Goal: Transaction & Acquisition: Subscribe to service/newsletter

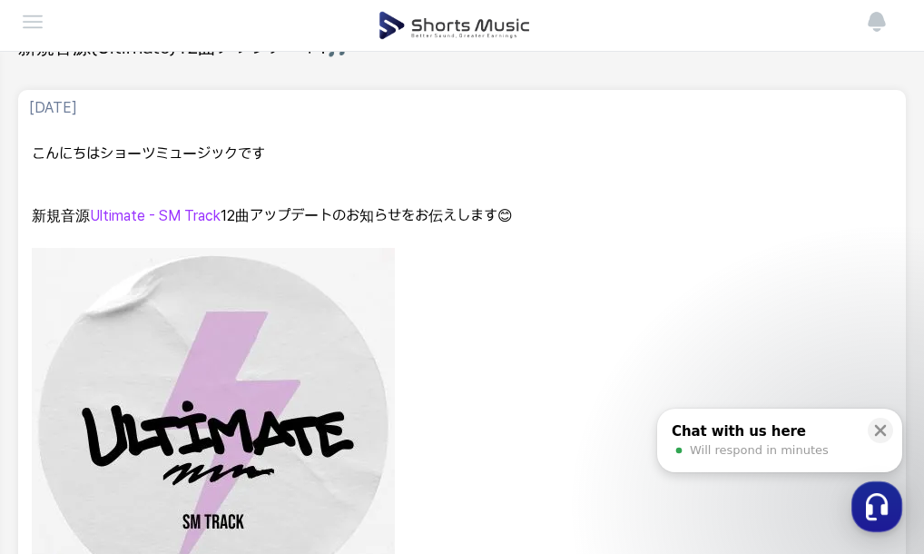
scroll to position [125, 0]
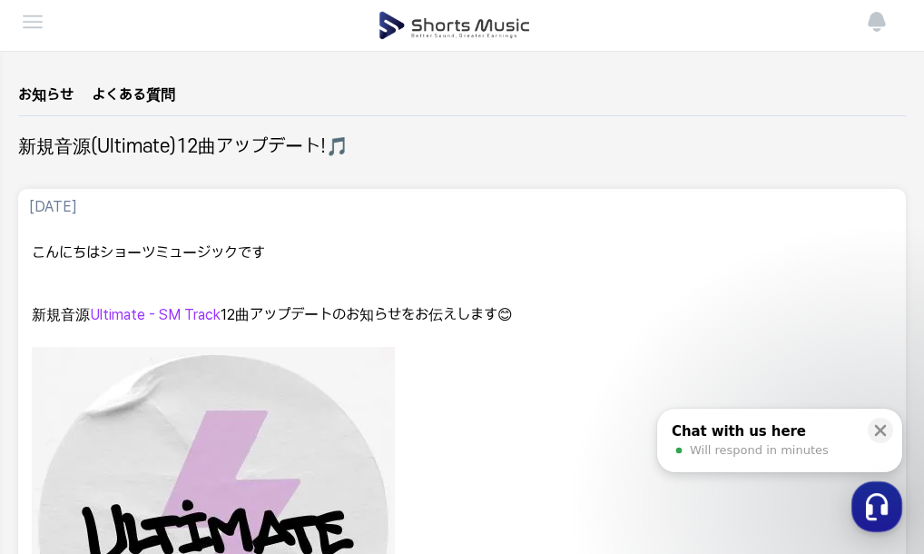
click at [487, 21] on img at bounding box center [455, 25] width 152 height 51
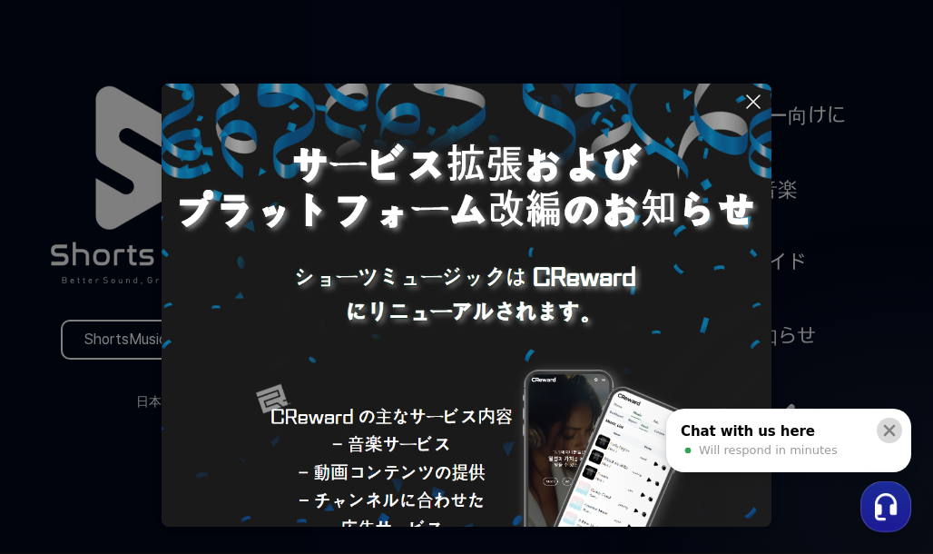
click at [883, 431] on icon at bounding box center [890, 430] width 18 height 18
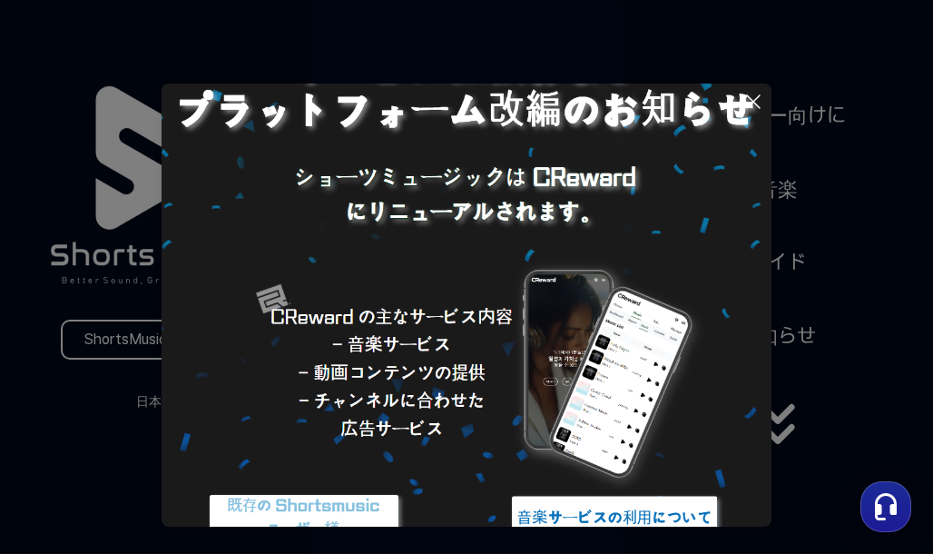
scroll to position [172, 0]
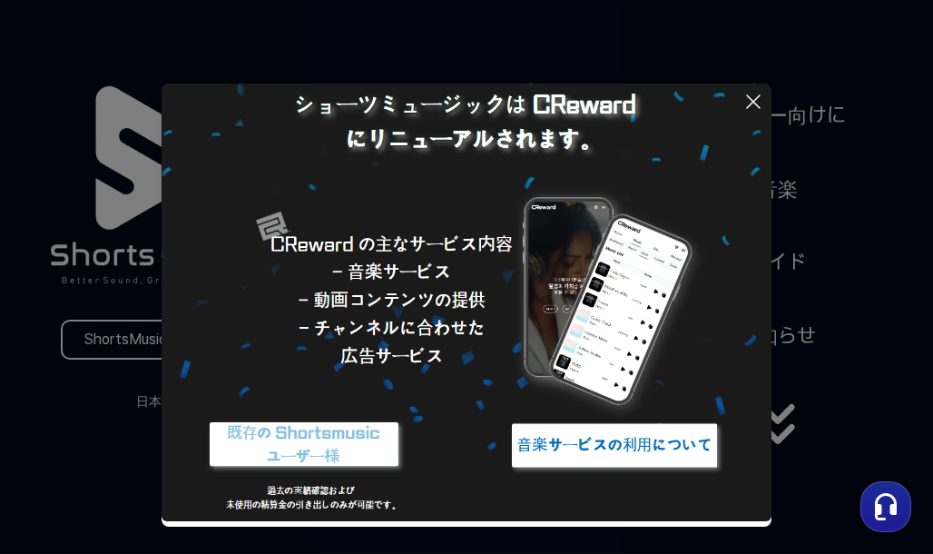
click at [782, 448] on button at bounding box center [466, 277] width 933 height 554
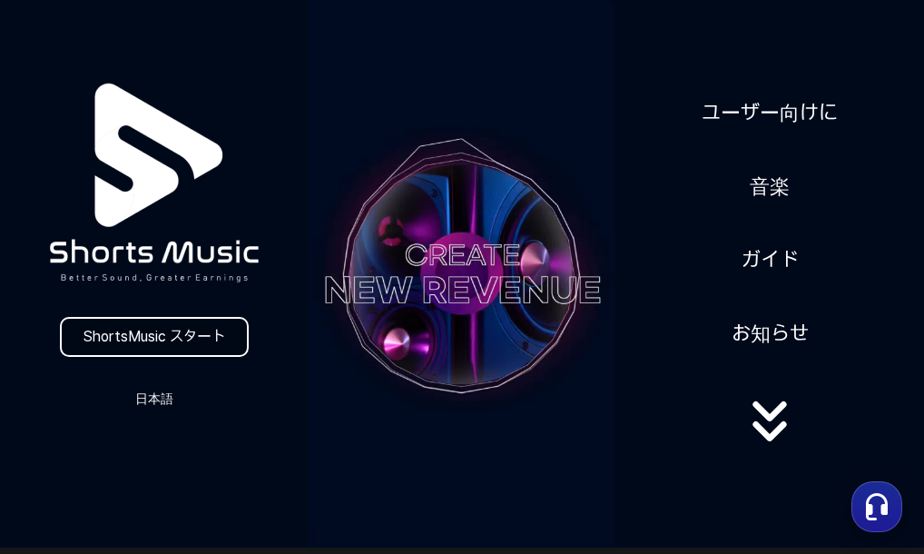
click at [225, 344] on link "ShortsMusic スタート" at bounding box center [154, 337] width 189 height 40
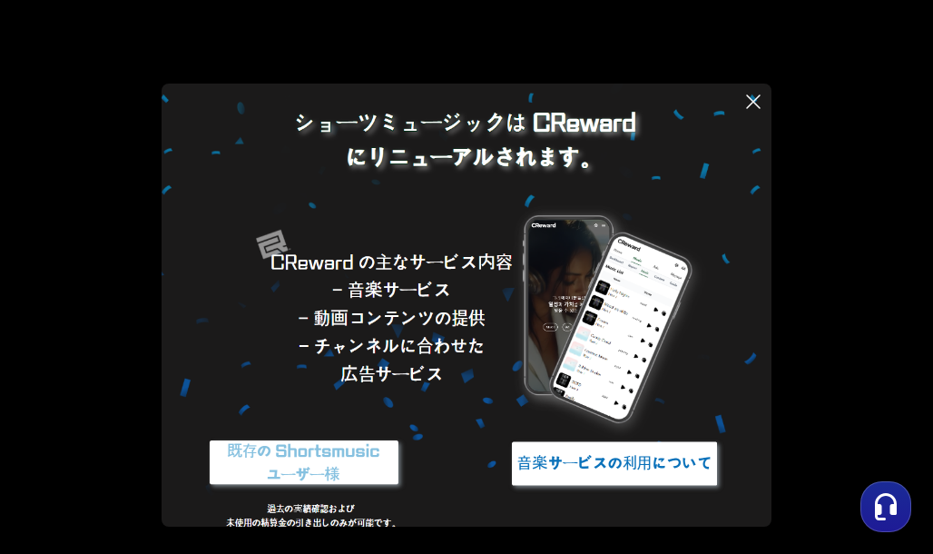
scroll to position [172, 0]
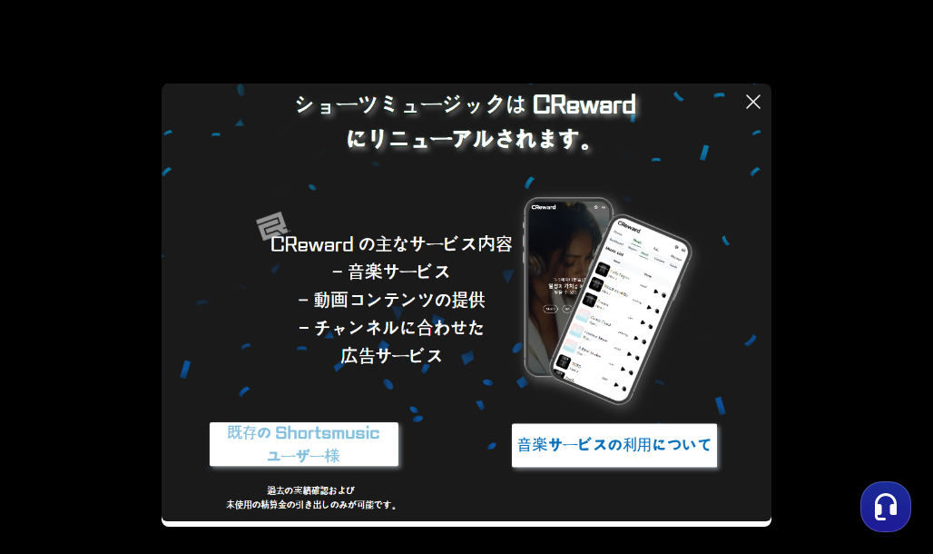
click at [571, 443] on img at bounding box center [614, 445] width 227 height 68
click at [755, 98] on icon at bounding box center [754, 102] width 22 height 22
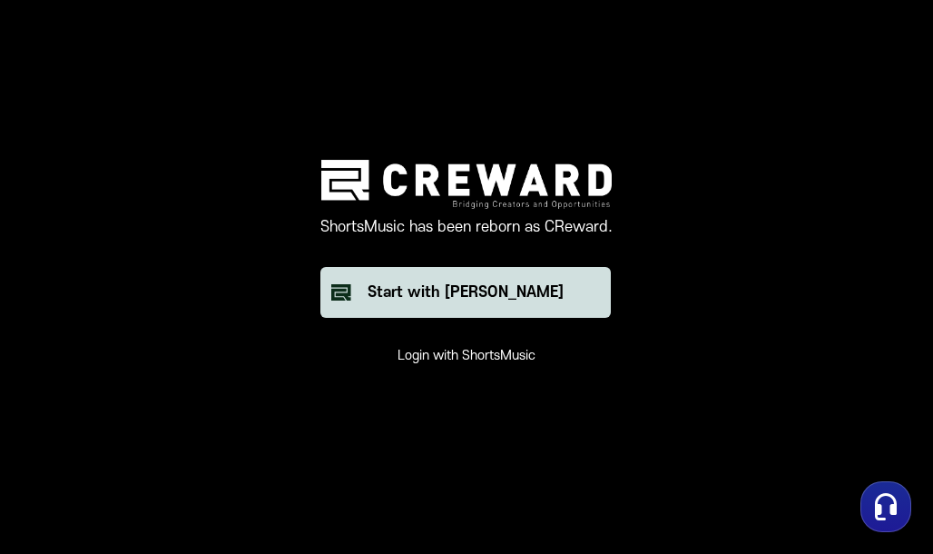
click at [506, 311] on button "Start with Creward" at bounding box center [465, 292] width 290 height 51
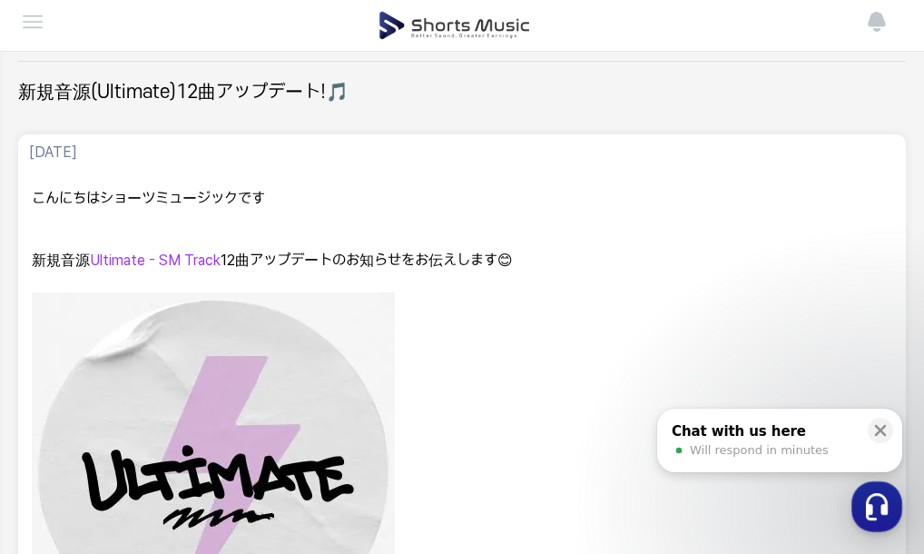
scroll to position [182, 0]
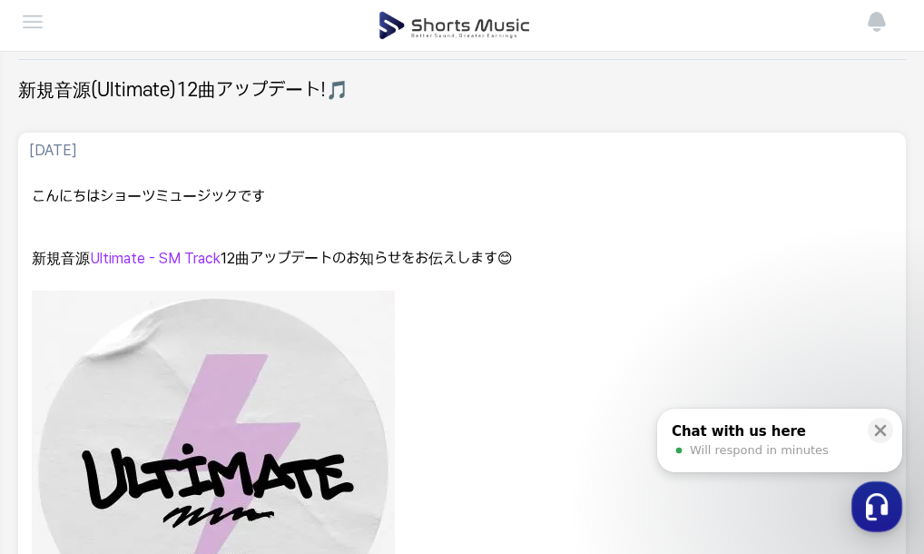
click at [438, 40] on img at bounding box center [455, 25] width 152 height 51
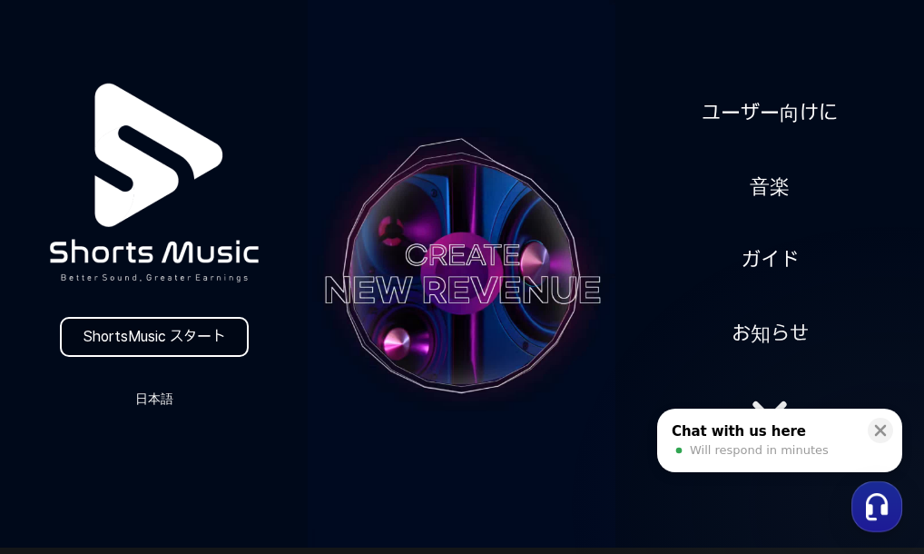
click at [192, 324] on link "ShortsMusic スタート" at bounding box center [154, 337] width 189 height 40
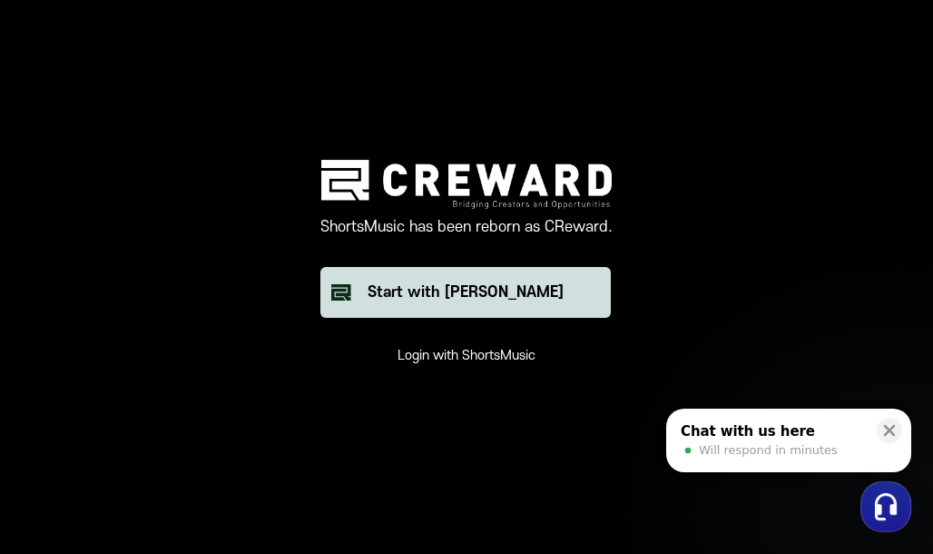
click at [458, 293] on div "Start with [PERSON_NAME]" at bounding box center [466, 292] width 196 height 22
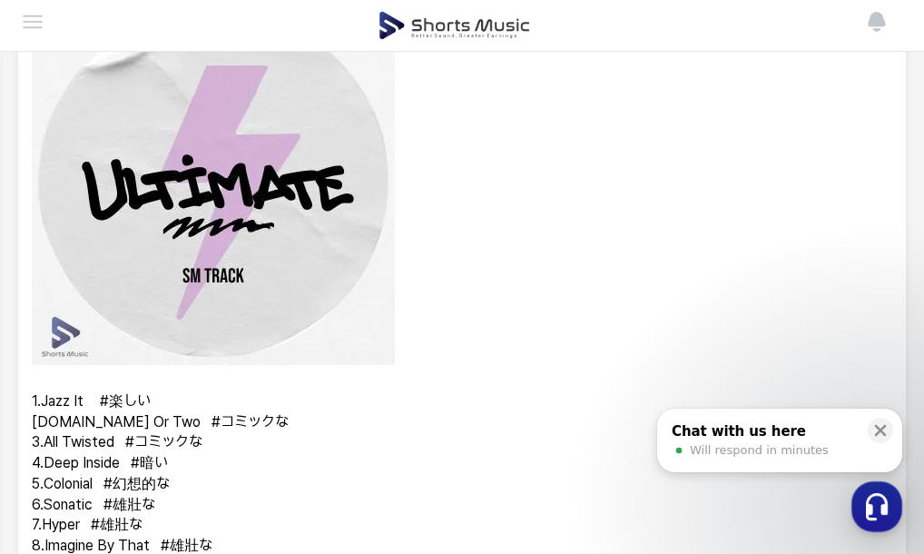
scroll to position [454, 0]
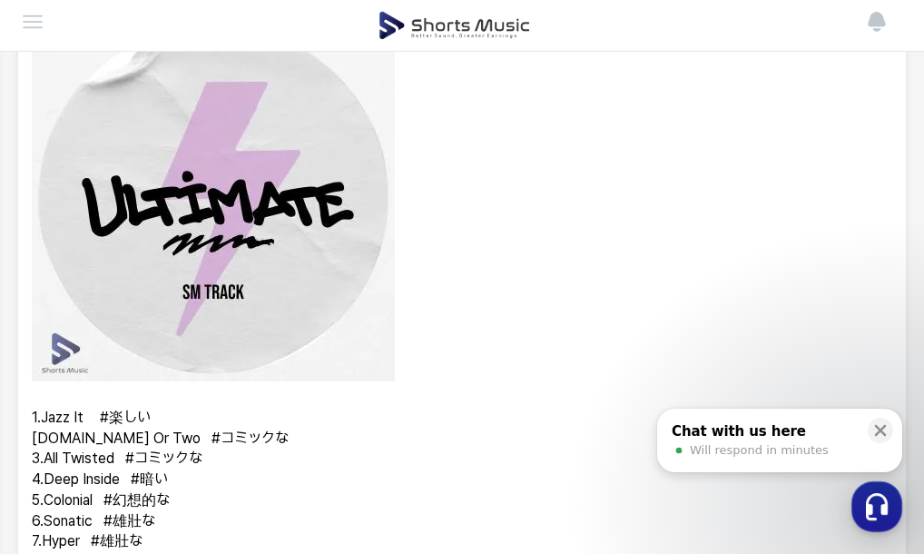
click at [501, 22] on img at bounding box center [455, 25] width 152 height 51
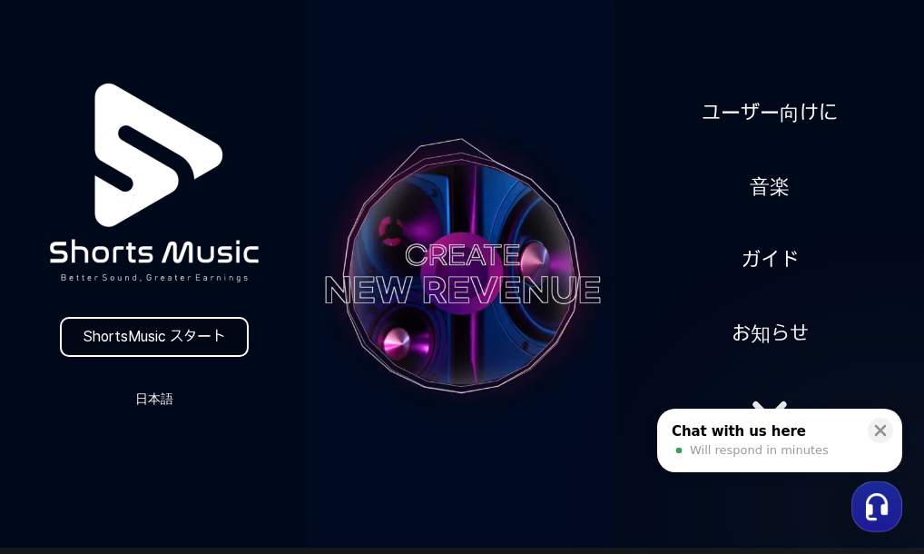
click at [192, 338] on link "ShortsMusic スタート" at bounding box center [154, 337] width 189 height 40
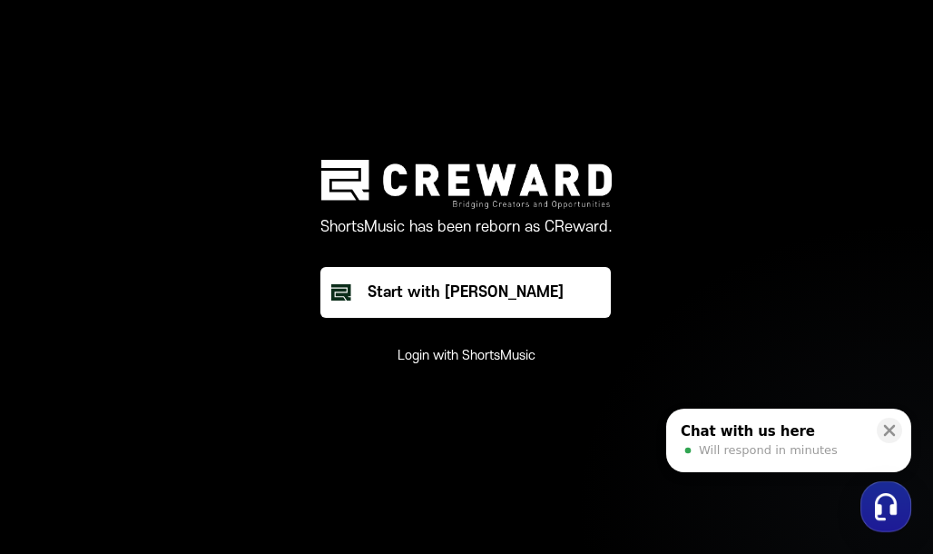
click at [448, 355] on button "Login with ShortsMusic" at bounding box center [467, 356] width 138 height 18
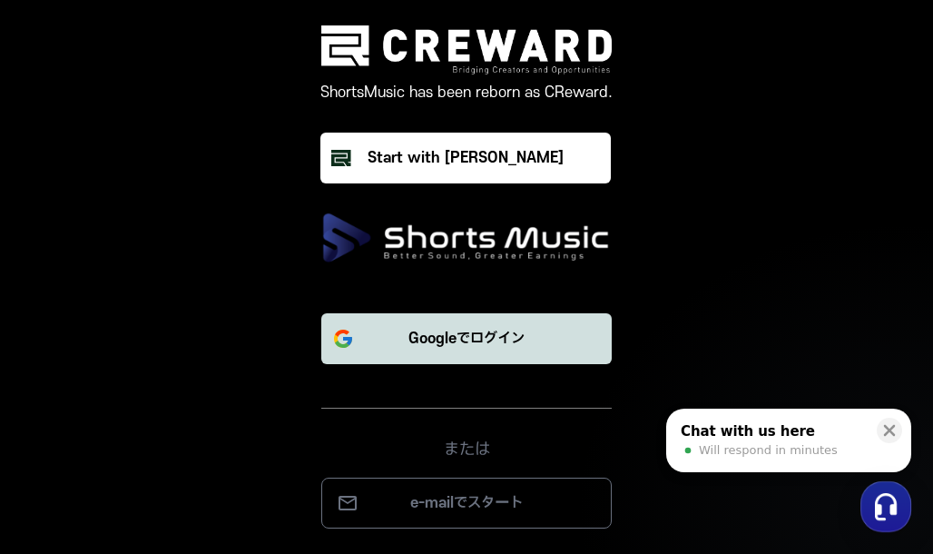
click at [465, 342] on p "Googleでログイン" at bounding box center [467, 339] width 116 height 22
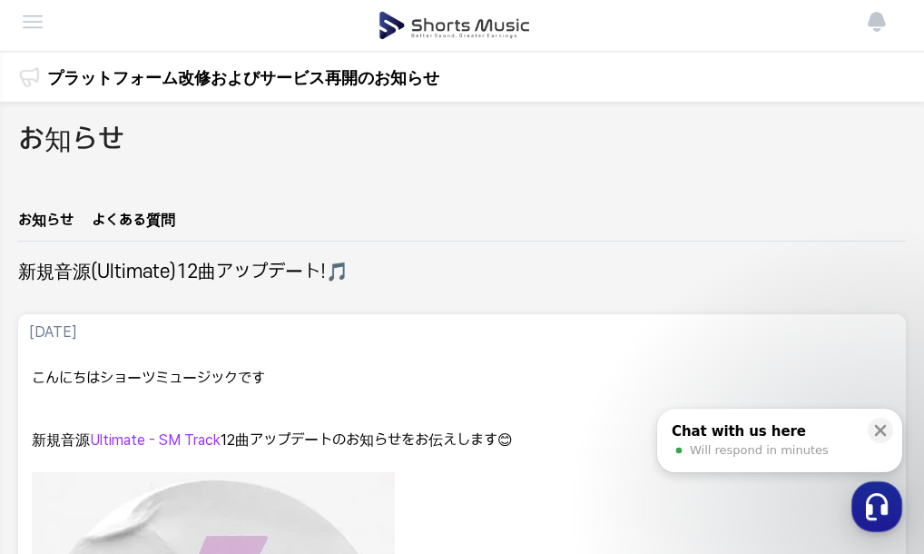
click at [468, 26] on img at bounding box center [455, 25] width 152 height 51
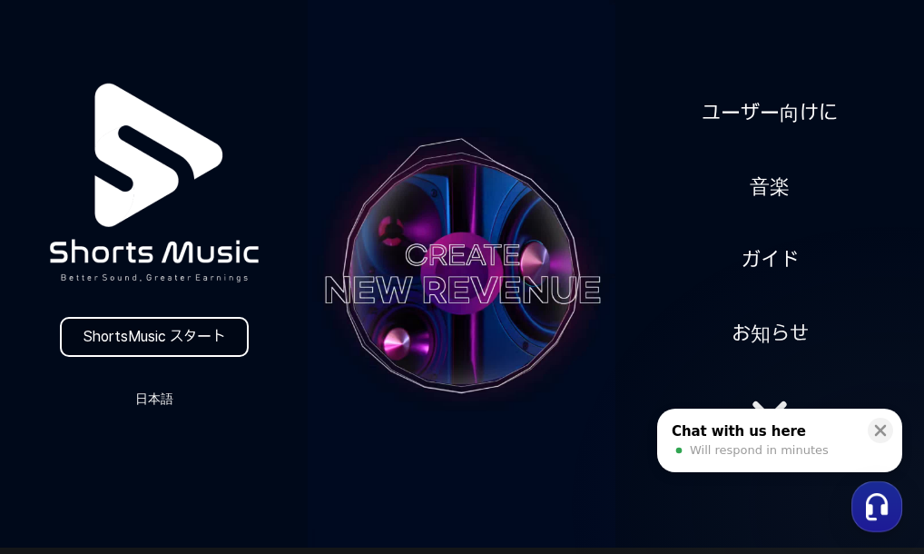
click at [216, 350] on link "ShortsMusic スタート" at bounding box center [154, 337] width 189 height 40
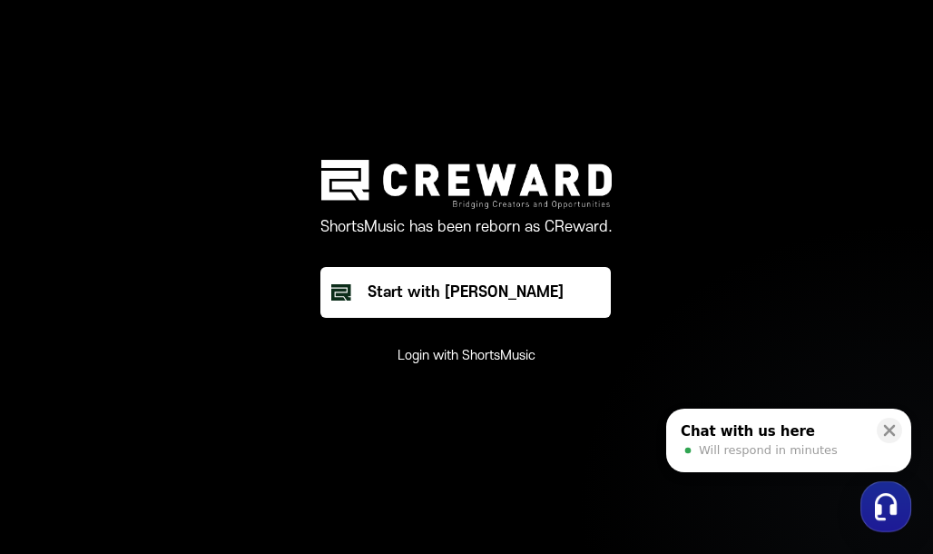
click at [468, 360] on button "Login with ShortsMusic" at bounding box center [467, 356] width 138 height 18
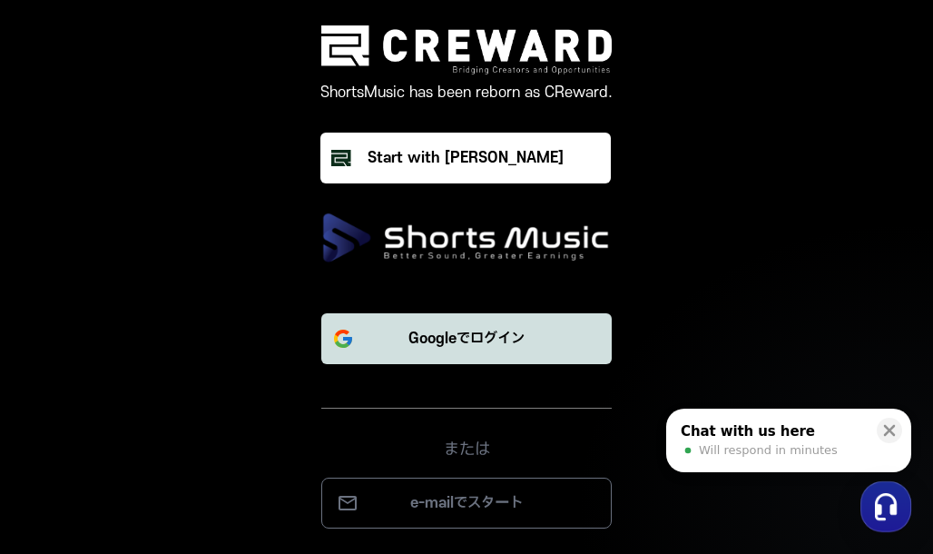
click at [472, 351] on button "Googleでログイン" at bounding box center [466, 338] width 290 height 51
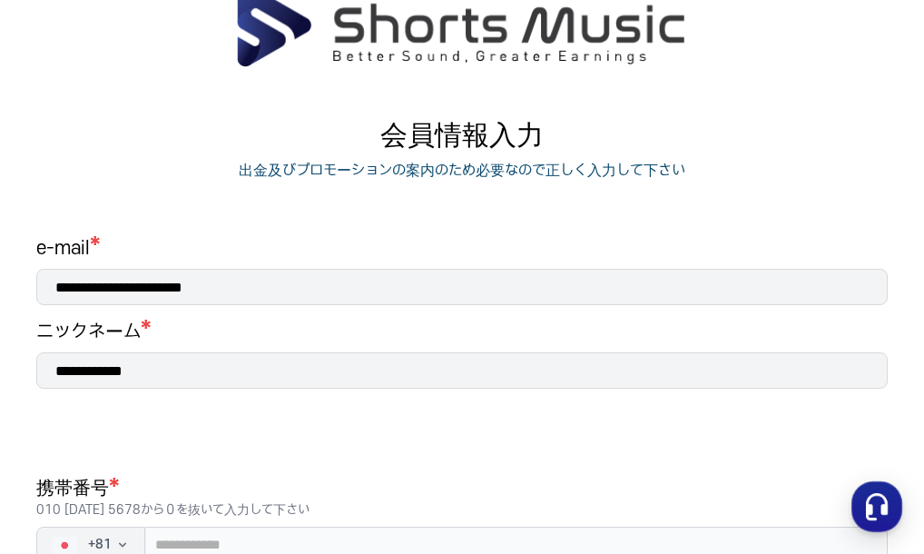
scroll to position [376, 0]
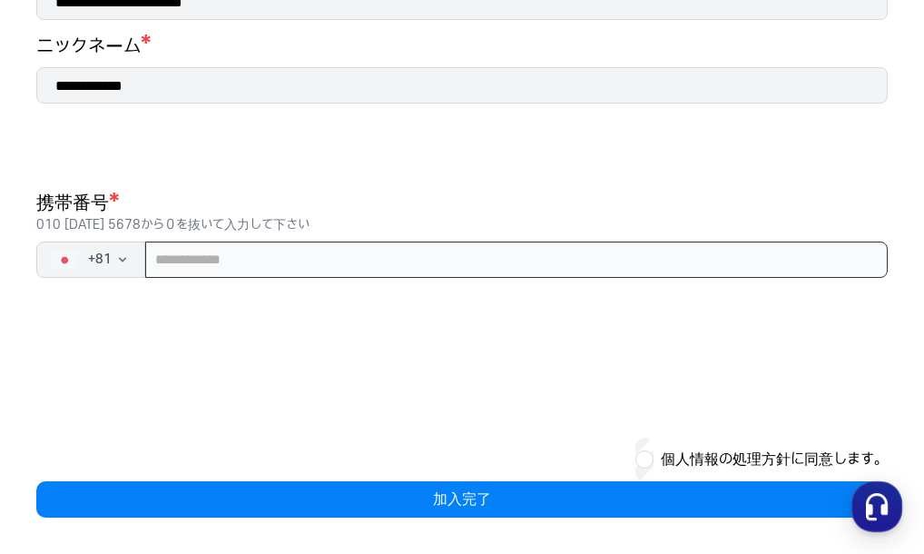
click at [430, 274] on input "tel" at bounding box center [516, 259] width 743 height 36
type input "*"
type input "**********"
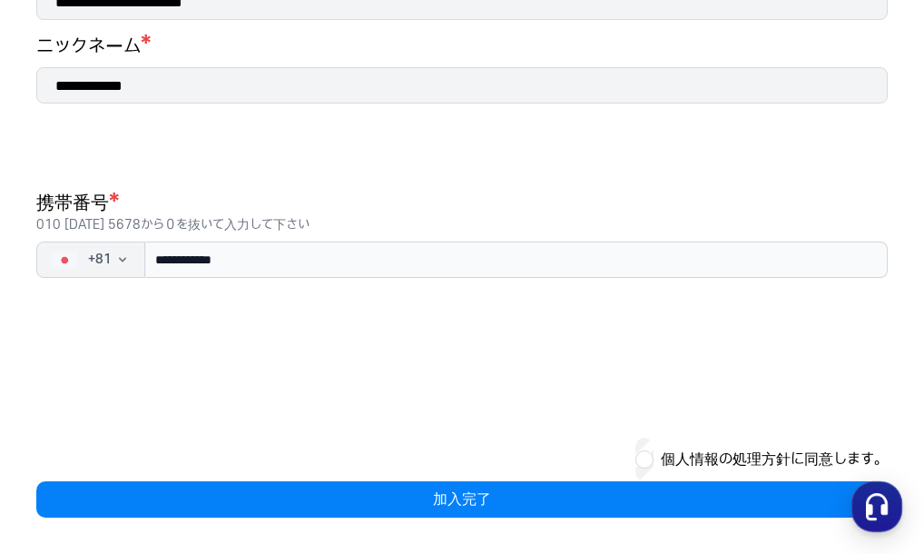
click at [463, 467] on div "個人情報の処理方針に同意します。" at bounding box center [462, 460] width 852 height 44
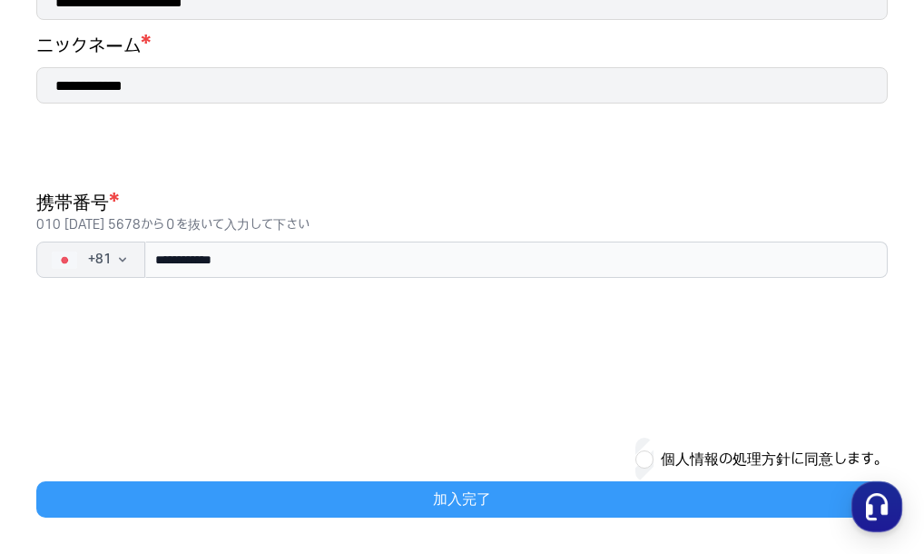
click at [473, 500] on button "加入完了" at bounding box center [462, 499] width 852 height 36
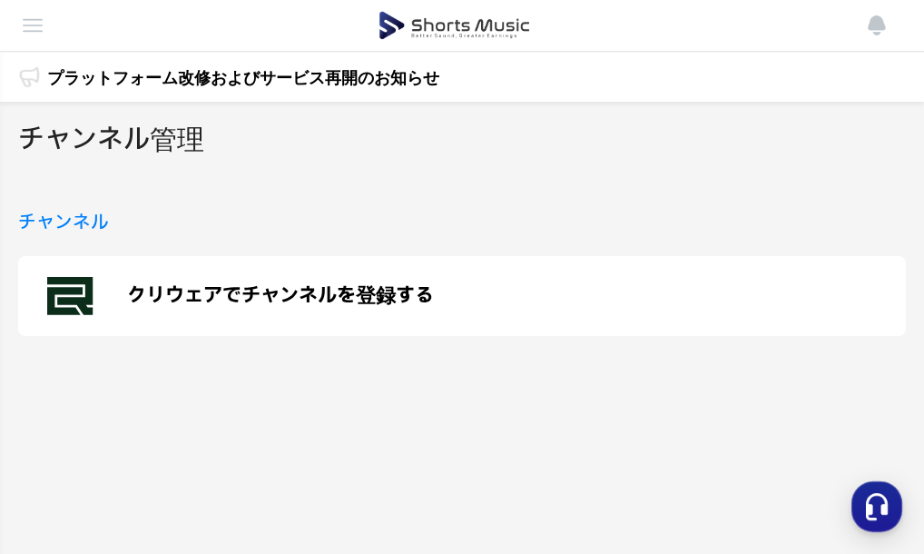
click at [432, 295] on div "クリウェアでチャンネルを登録する" at bounding box center [462, 296] width 888 height 80
click at [414, 285] on p "クリウェアでチャンネルを登録する" at bounding box center [280, 296] width 307 height 22
click at [319, 291] on div "クリウェアでチャンネルを登録する" at bounding box center [462, 296] width 888 height 80
click at [106, 210] on h3 "チャンネル" at bounding box center [63, 224] width 91 height 28
click at [204, 137] on h2 "チャンネル管理" at bounding box center [111, 140] width 186 height 41
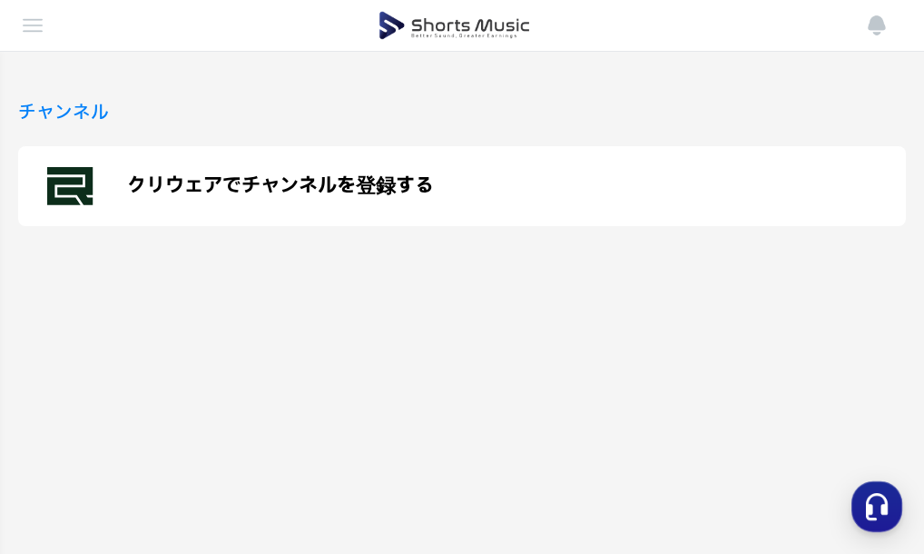
scroll to position [272, 0]
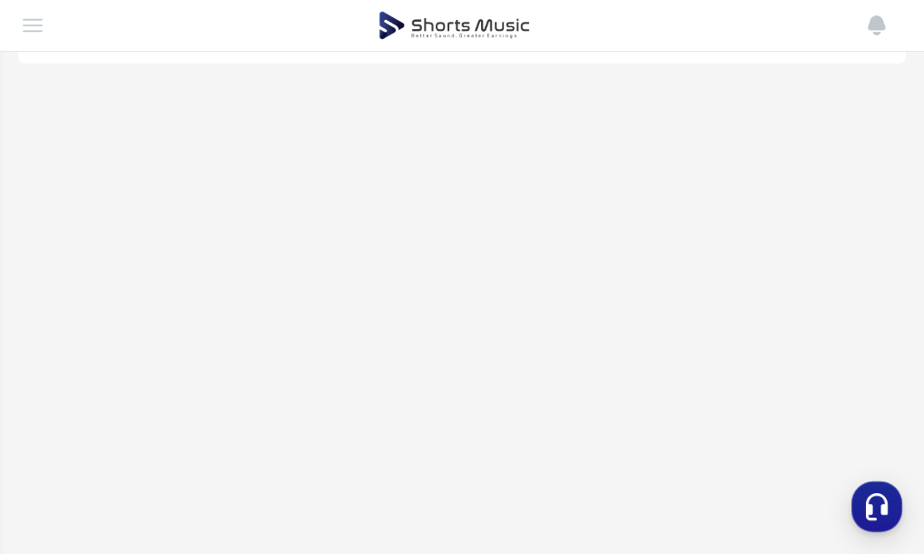
click at [23, 30] on img at bounding box center [33, 26] width 22 height 22
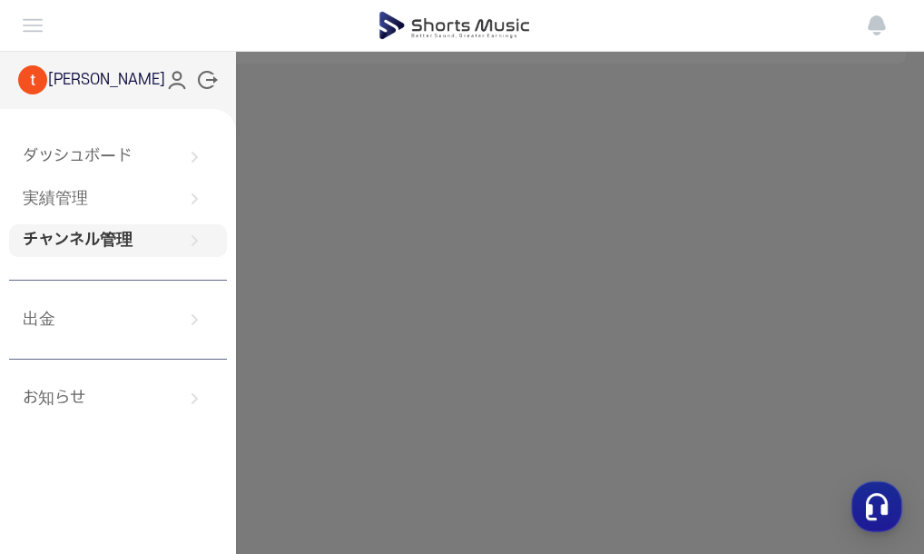
click at [161, 238] on link "チャンネル管理" at bounding box center [118, 240] width 218 height 33
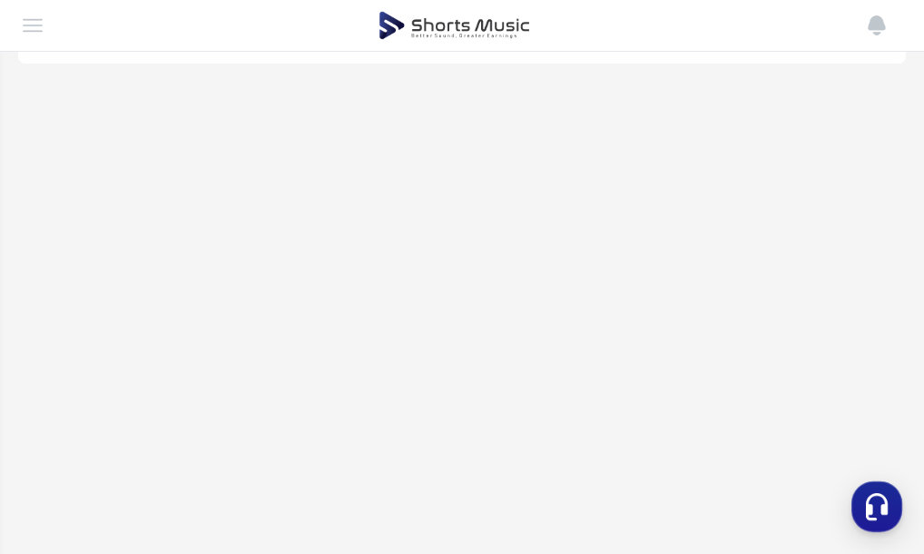
scroll to position [0, 0]
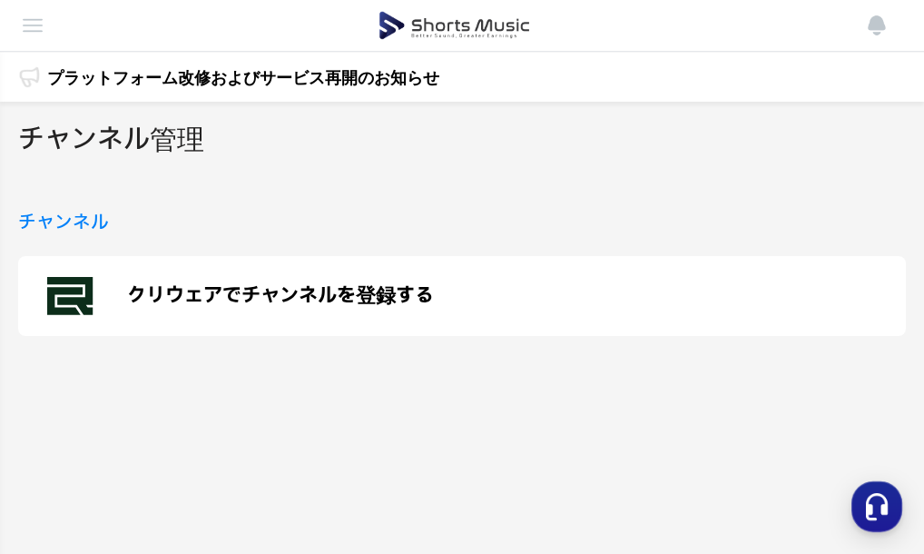
click at [167, 304] on div "クリウェアでチャンネルを登録する" at bounding box center [462, 296] width 888 height 80
